Goal: Find specific page/section: Find specific page/section

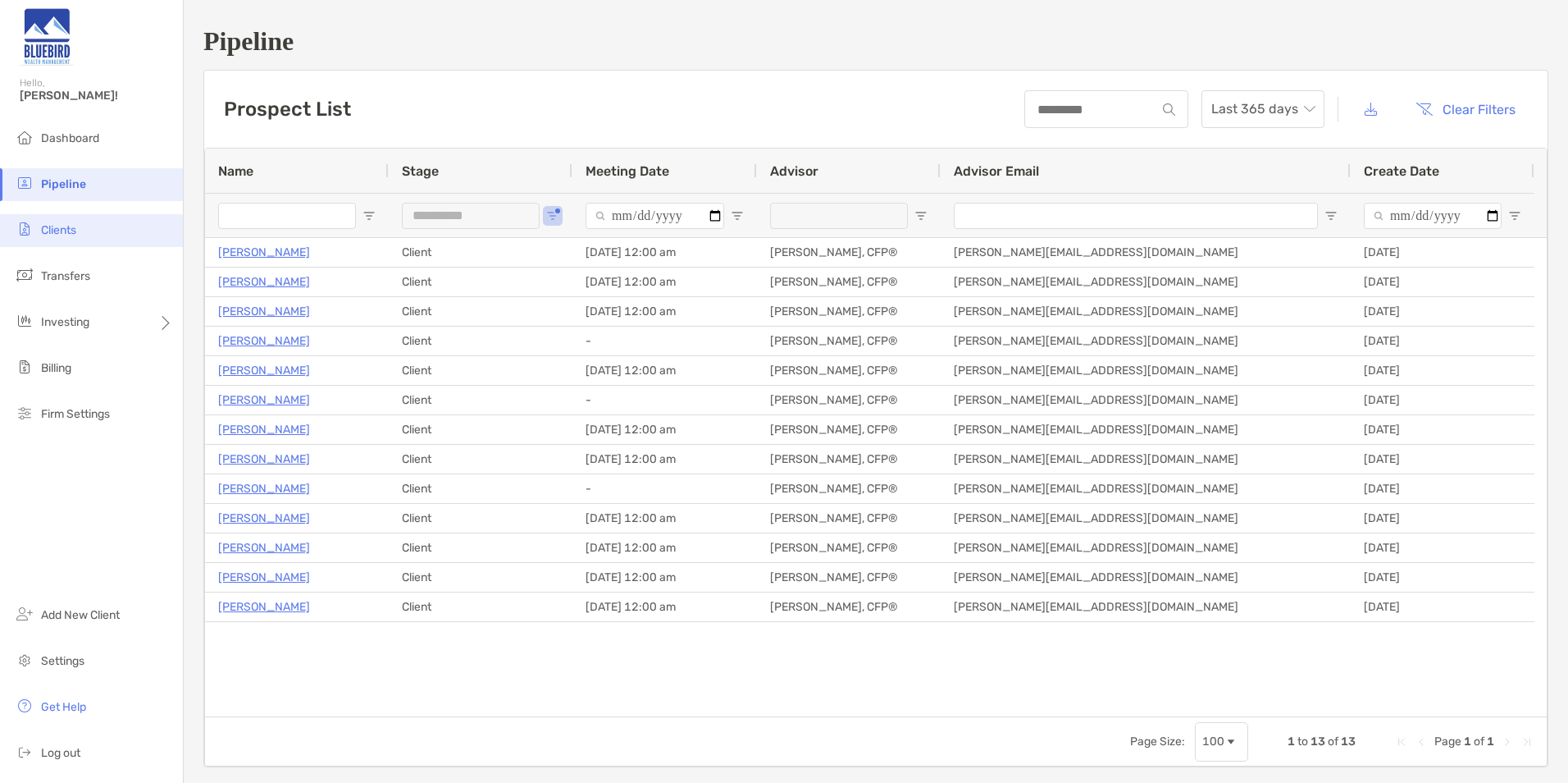
click at [64, 229] on span "Clients" at bounding box center [58, 229] width 35 height 14
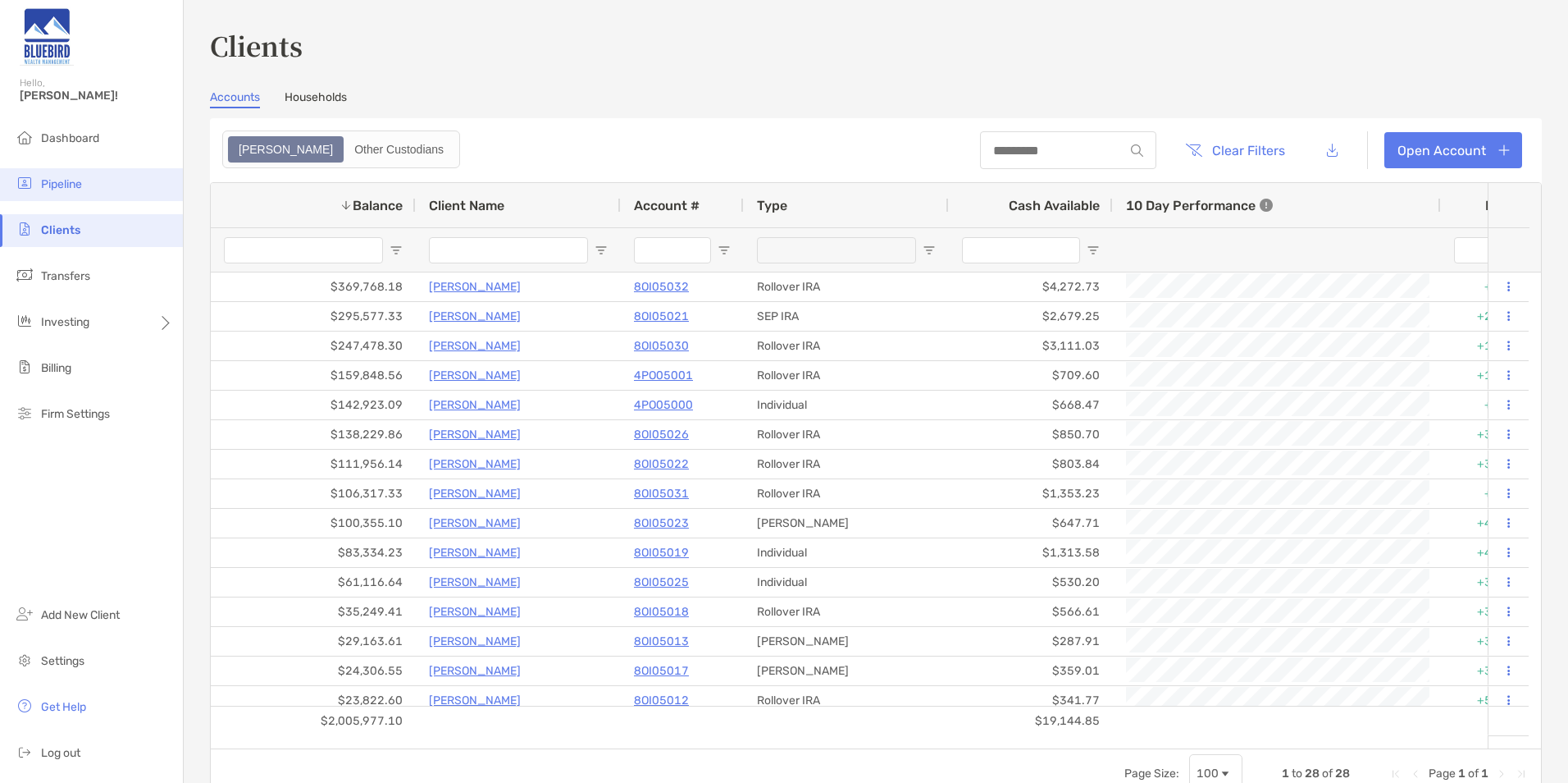
click at [60, 176] on li "Pipeline" at bounding box center [91, 184] width 183 height 32
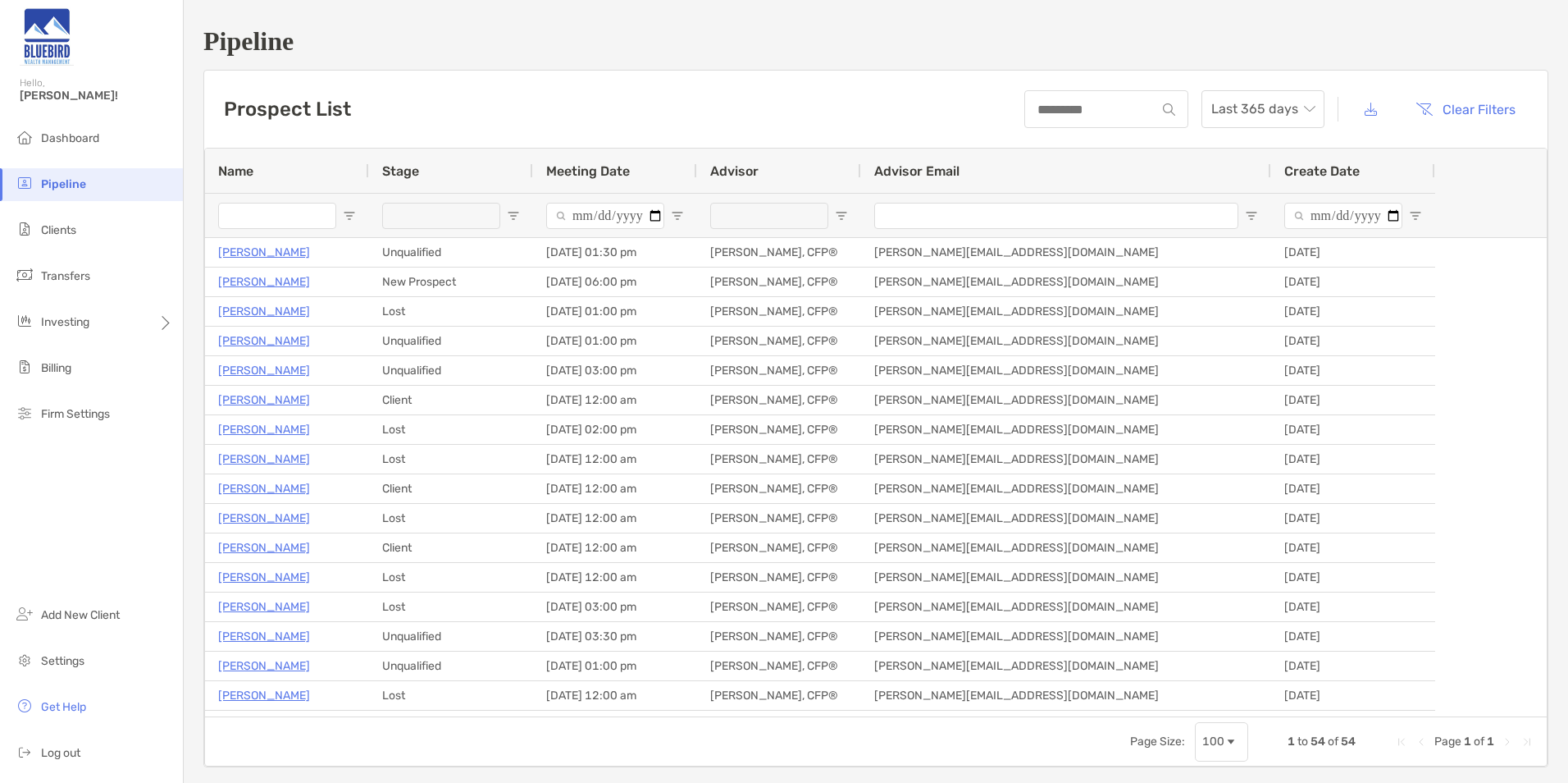
type input "**********"
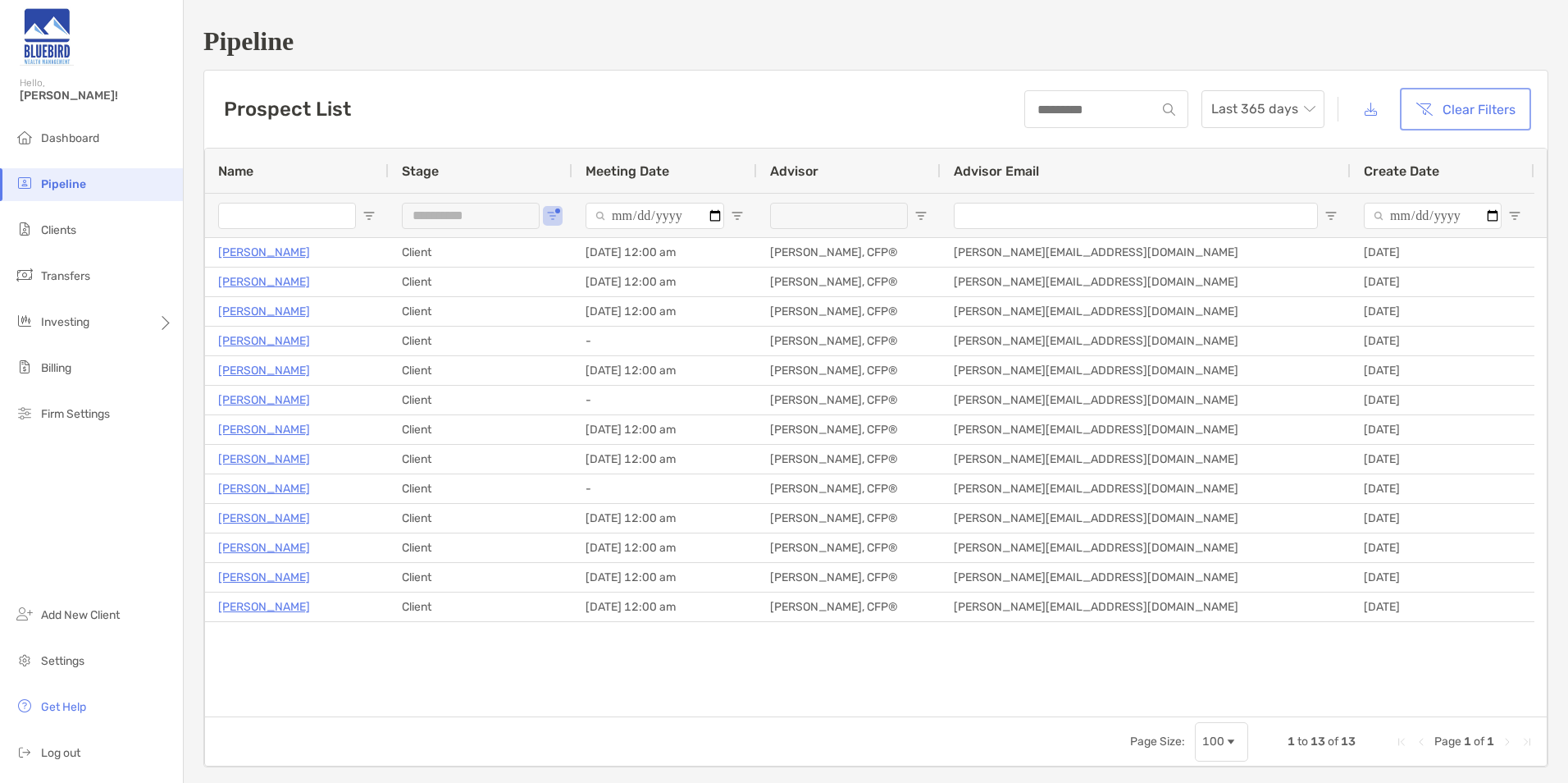
click at [1460, 105] on button "Clear Filters" at bounding box center [1465, 109] width 124 height 36
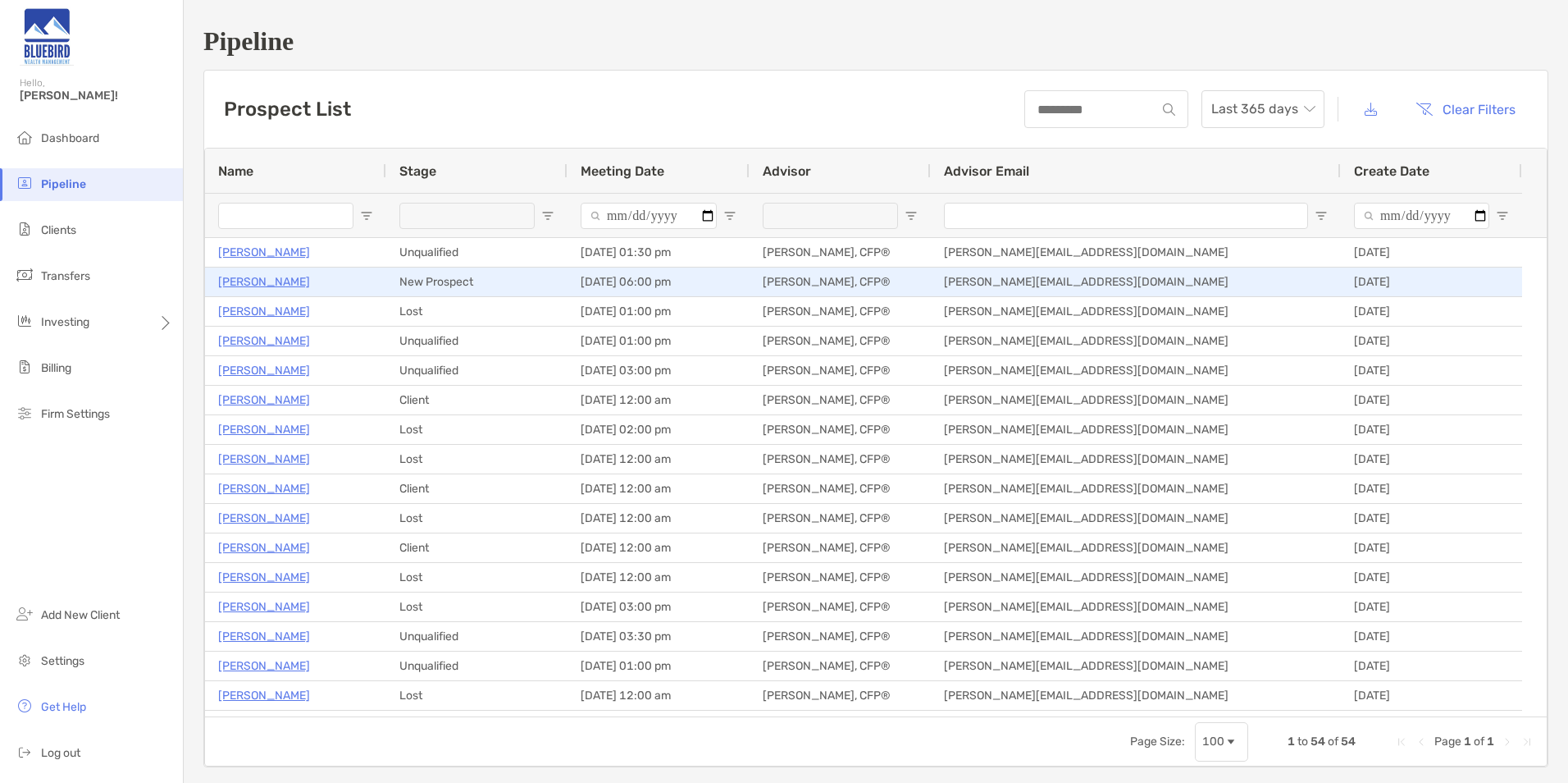
click at [236, 279] on p "[PERSON_NAME]" at bounding box center [264, 281] width 92 height 21
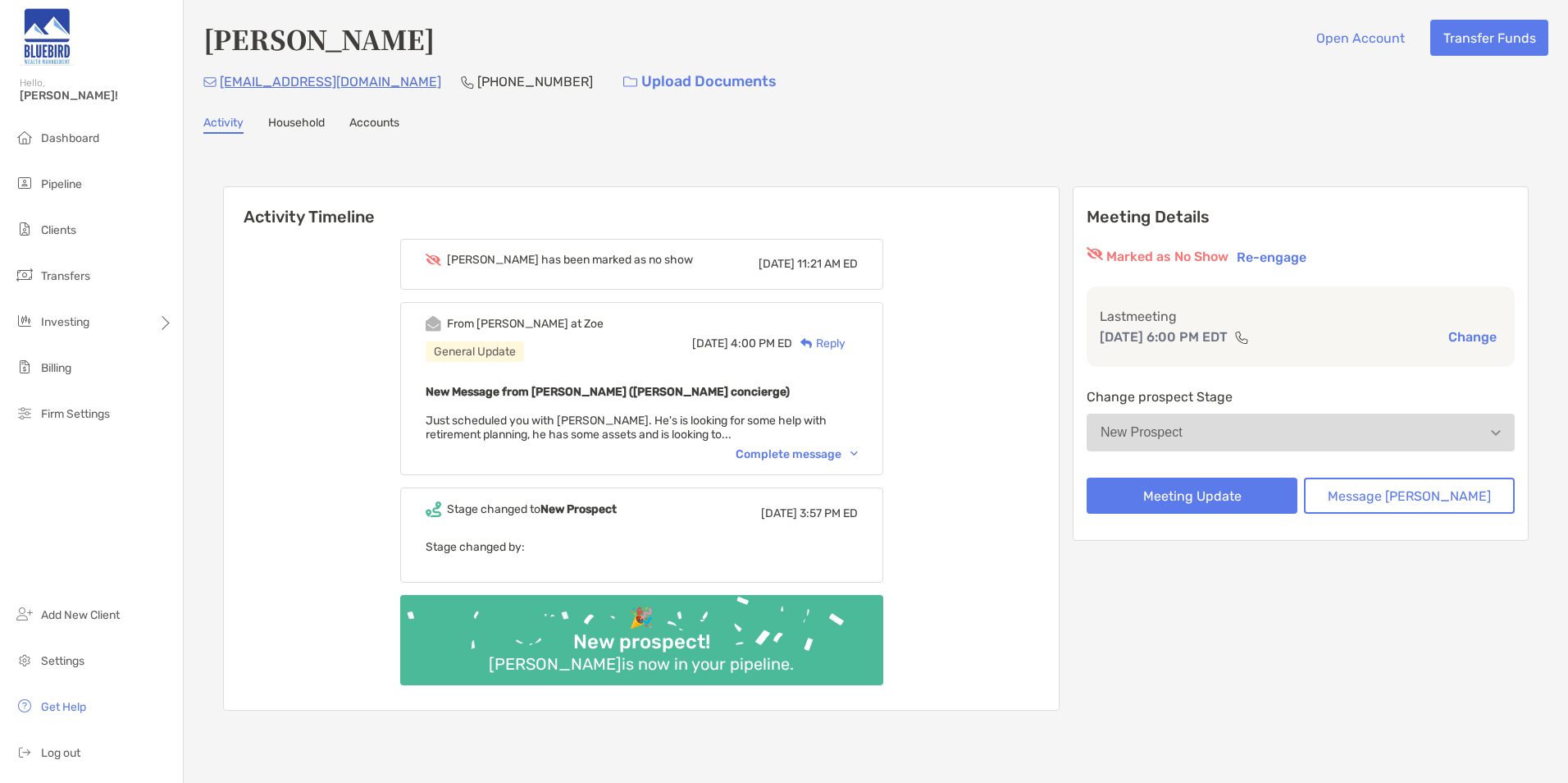
click at [781, 452] on div "Complete message" at bounding box center [797, 454] width 123 height 14
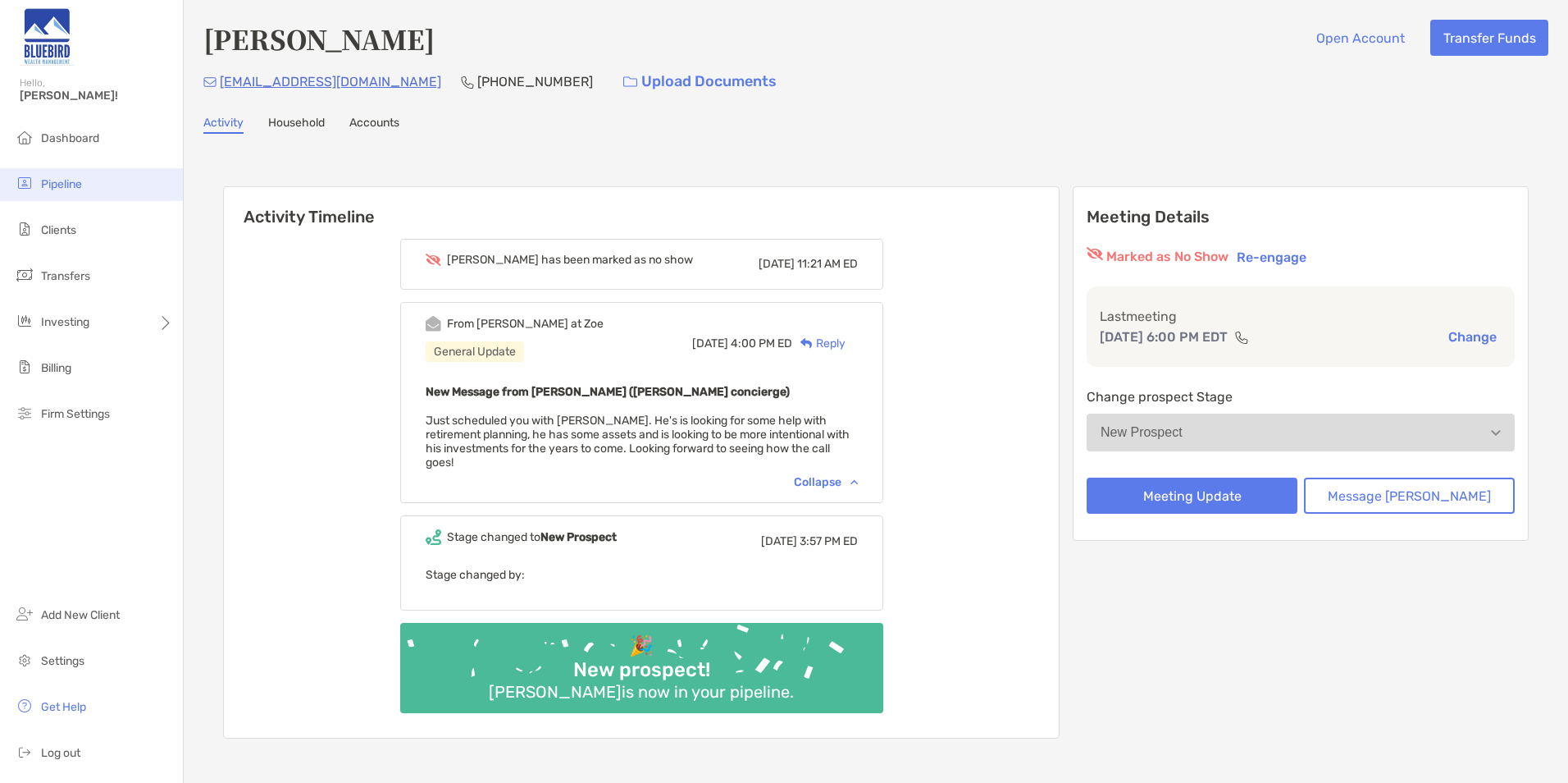
click at [86, 195] on li "Pipeline" at bounding box center [91, 184] width 183 height 32
